Goal: Transaction & Acquisition: Subscribe to service/newsletter

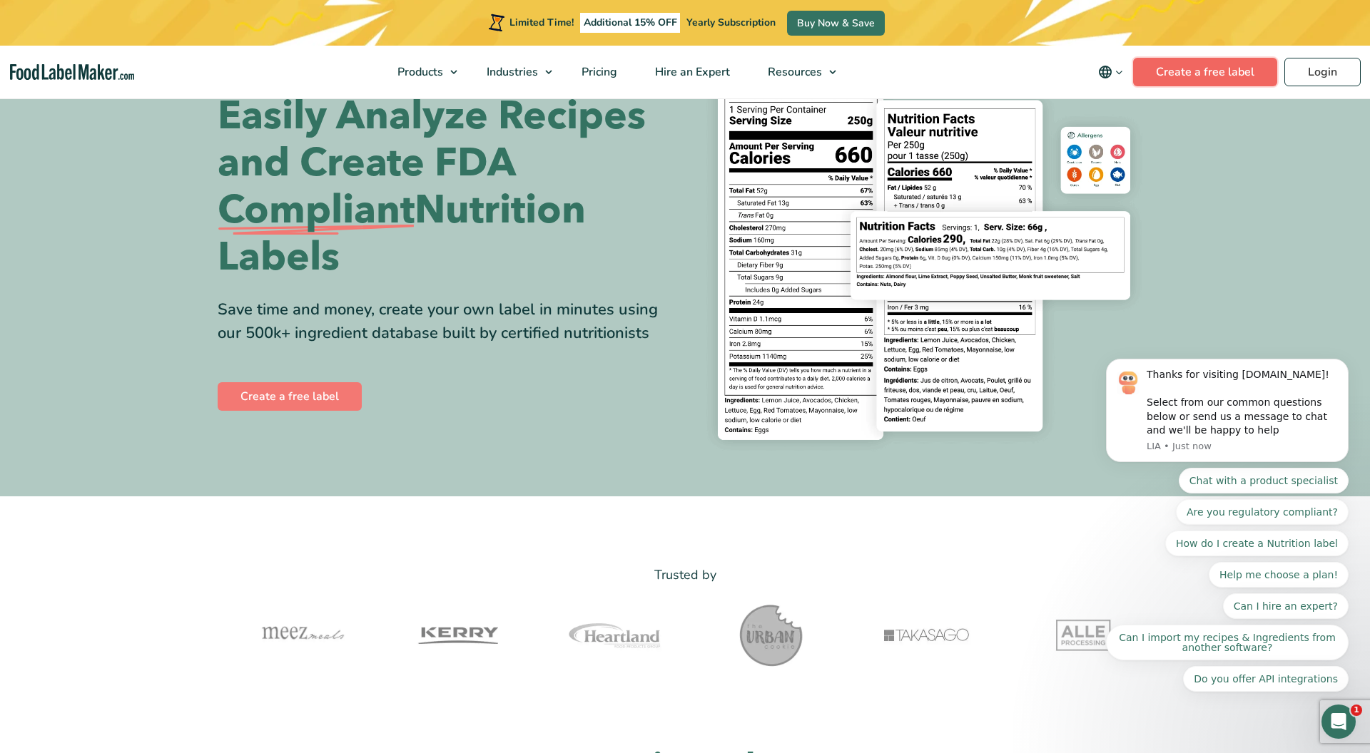
click at [1169, 76] on link "Create a free label" at bounding box center [1205, 72] width 144 height 29
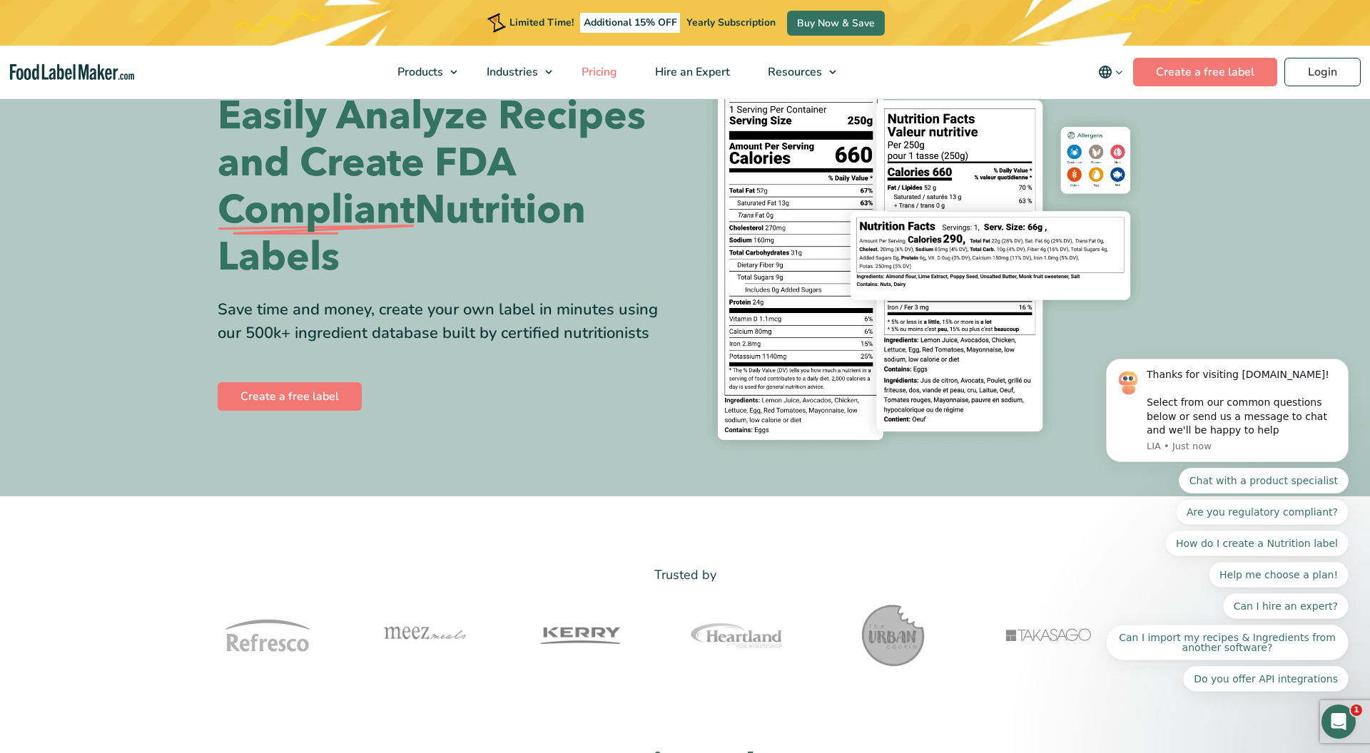
click at [606, 74] on span "Pricing" at bounding box center [597, 72] width 41 height 16
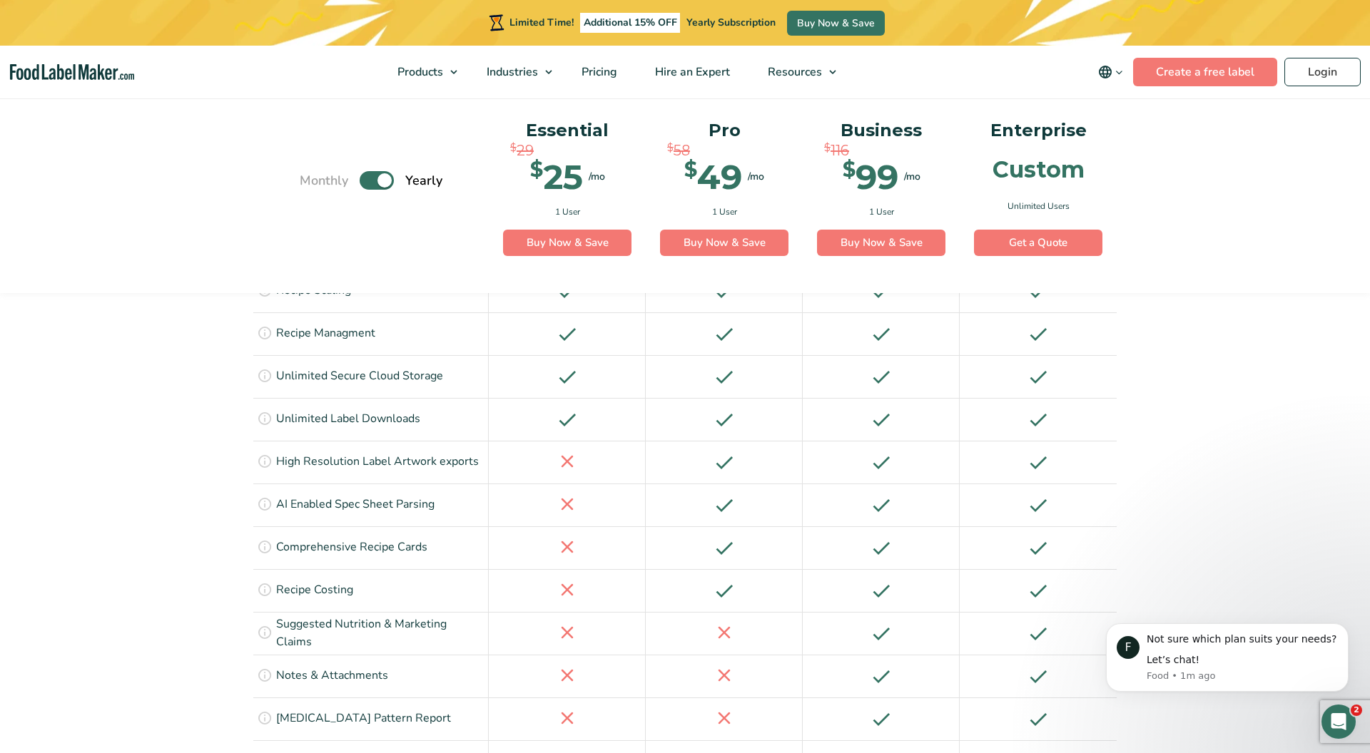
scroll to position [1991, 0]
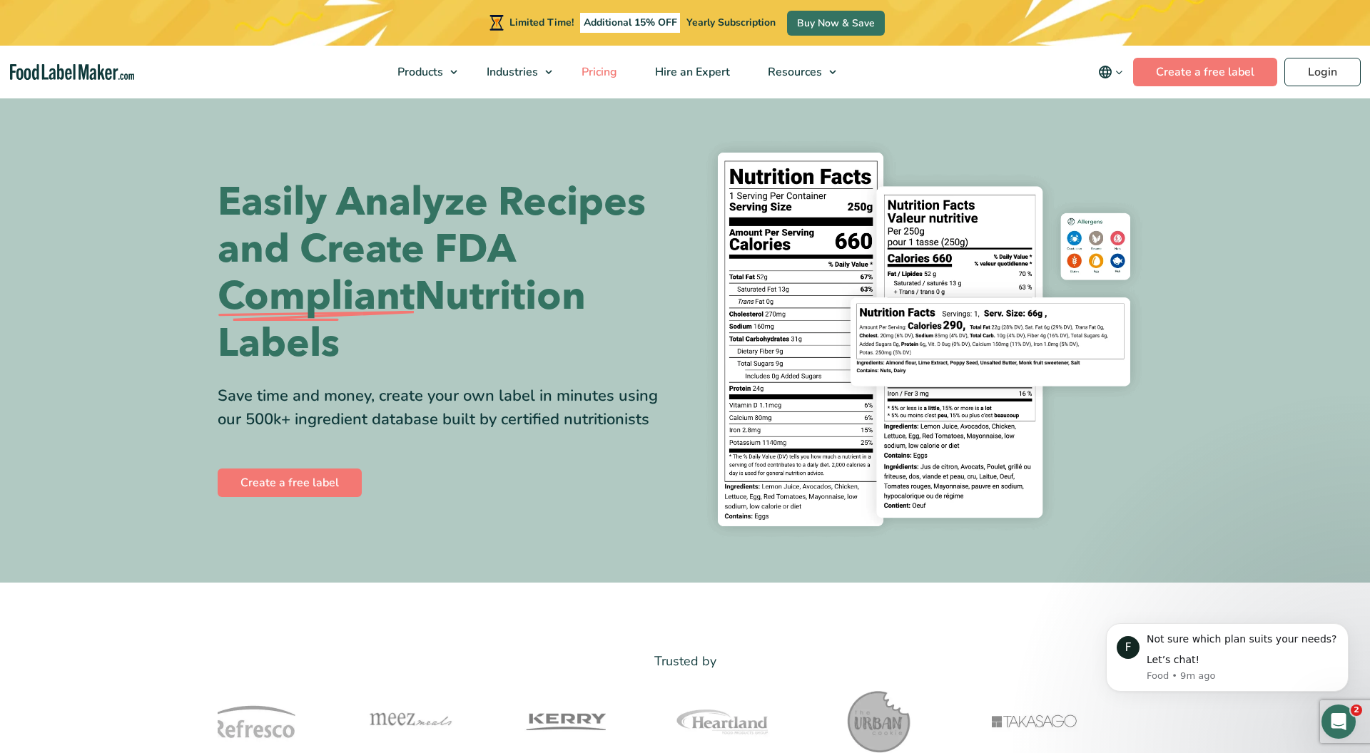
click at [609, 73] on span "Pricing" at bounding box center [597, 72] width 41 height 16
